Goal: Information Seeking & Learning: Learn about a topic

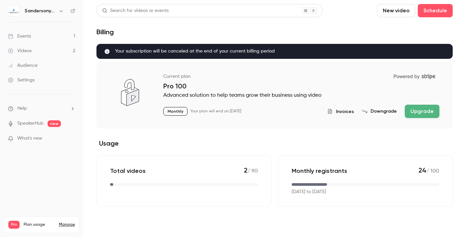
click at [31, 35] on link "Events 1" at bounding box center [41, 36] width 83 height 15
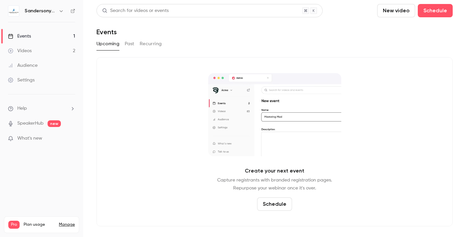
click at [130, 46] on button "Past" at bounding box center [130, 44] width 10 height 11
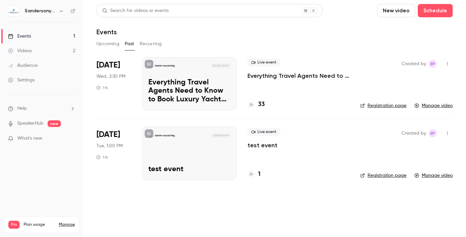
click at [182, 81] on p "Everything Travel Agents Need to Know to Book Luxury Yacht Charters with Confid…" at bounding box center [189, 91] width 82 height 26
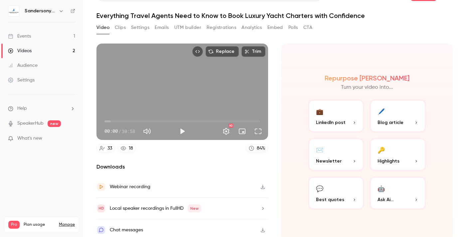
scroll to position [20, 0]
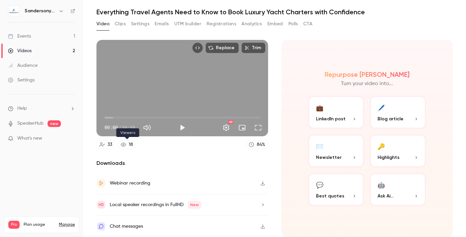
click at [128, 143] on link "18" at bounding box center [127, 144] width 18 height 9
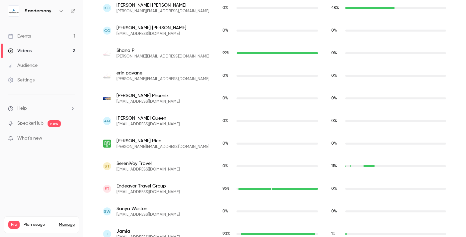
scroll to position [789, 0]
